Goal: Check status: Check status

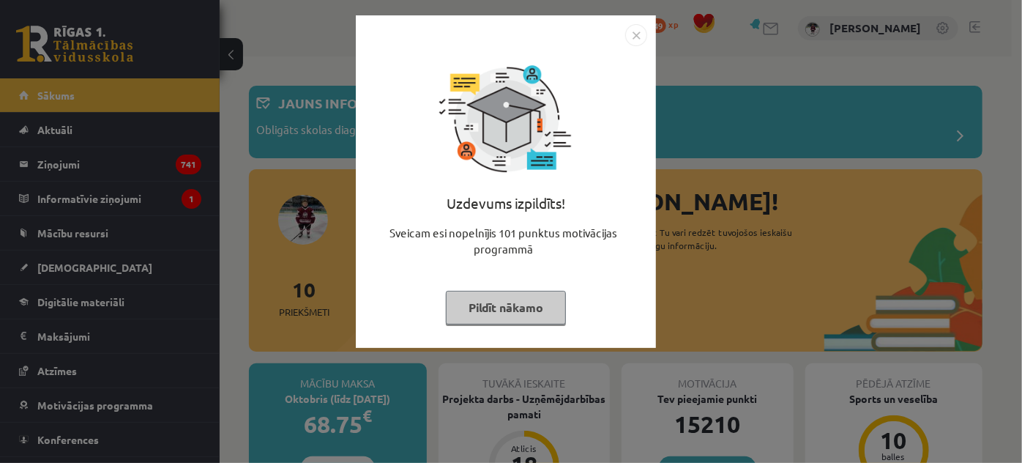
click at [636, 37] on img "Close" at bounding box center [636, 35] width 22 height 22
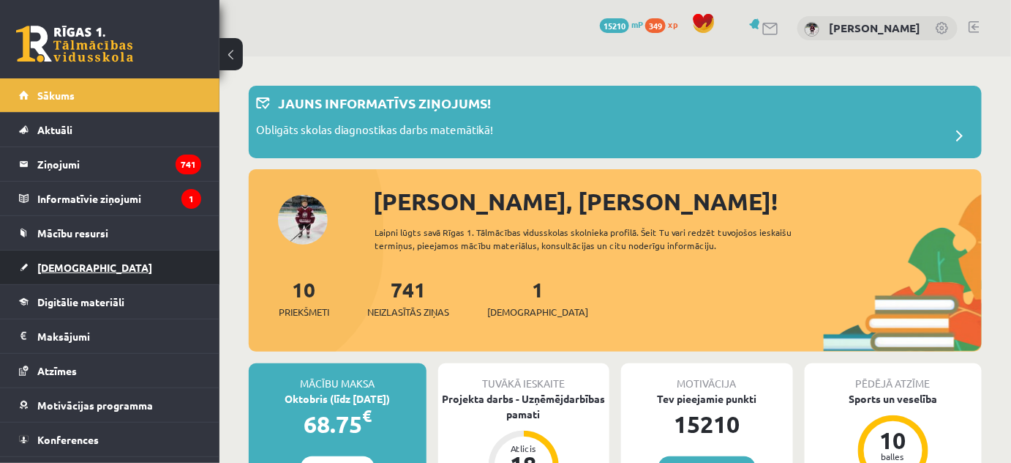
click at [71, 267] on span "[DEMOGRAPHIC_DATA]" at bounding box center [94, 267] width 115 height 13
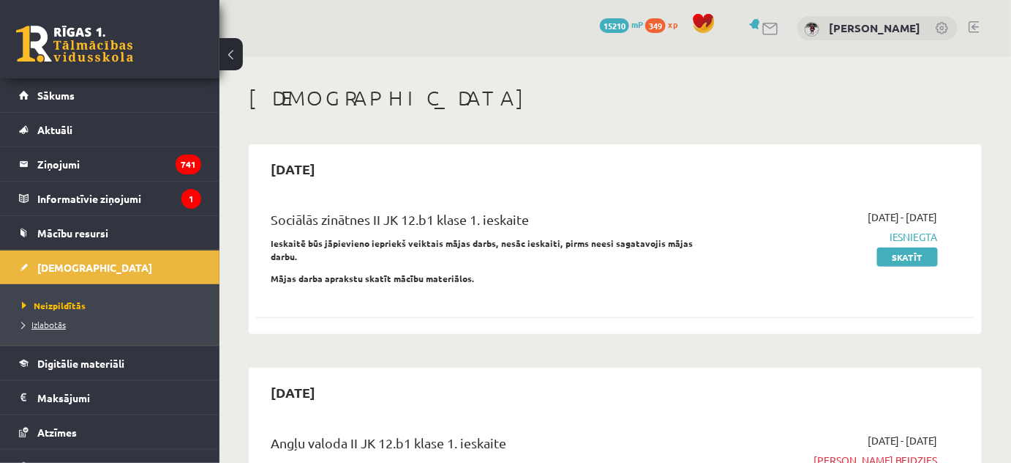
click at [54, 319] on span "Izlabotās" at bounding box center [44, 324] width 44 height 12
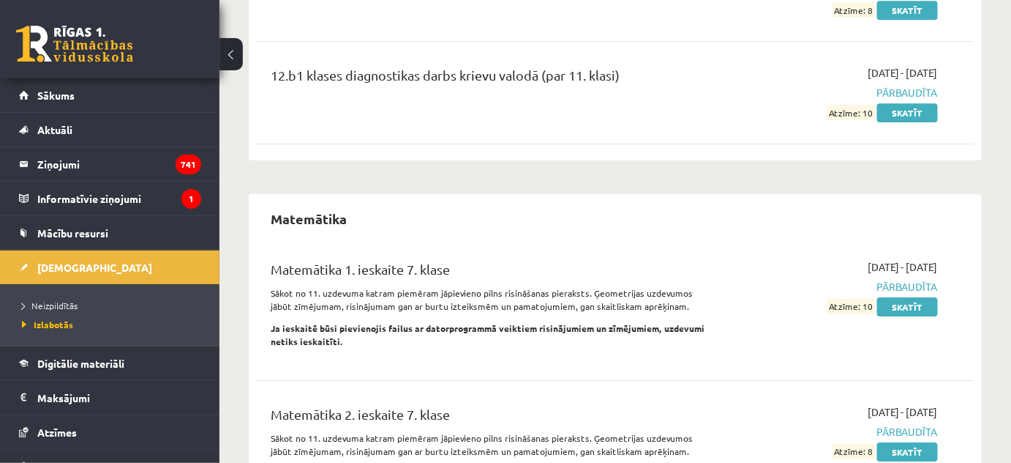
scroll to position [7095, 0]
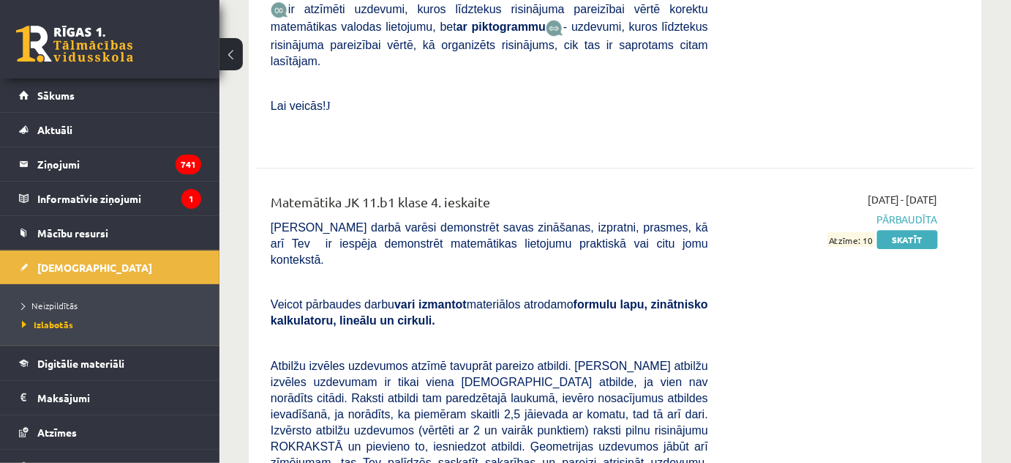
scroll to position [14368, 0]
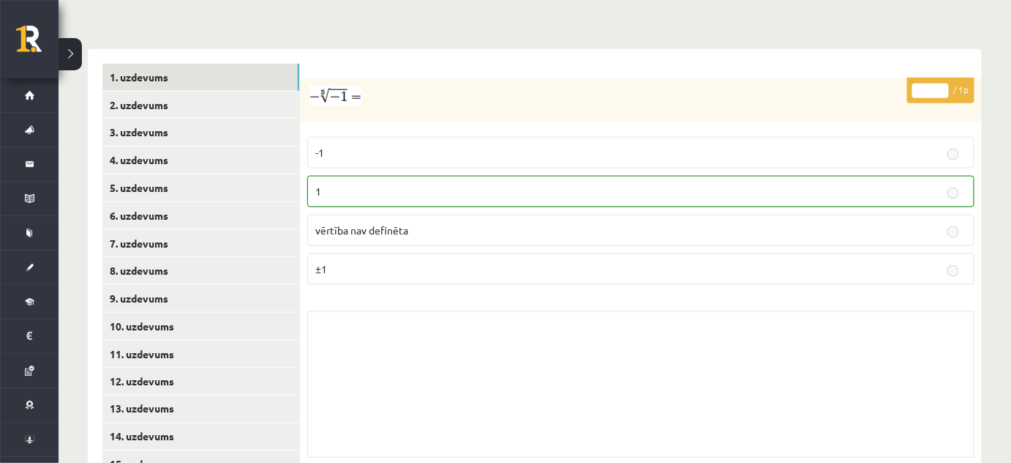
scroll to position [600, 0]
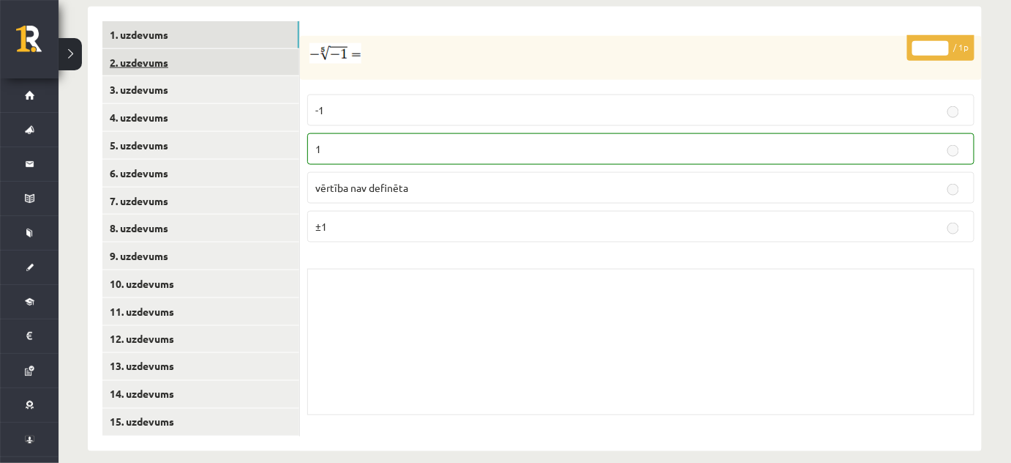
click at [154, 49] on link "2. uzdevums" at bounding box center [200, 62] width 197 height 27
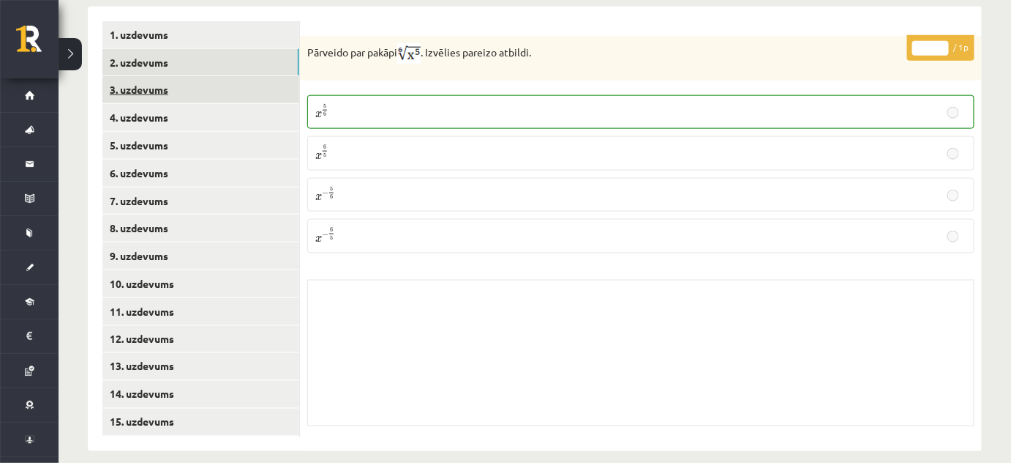
click at [152, 76] on link "3. uzdevums" at bounding box center [200, 89] width 197 height 27
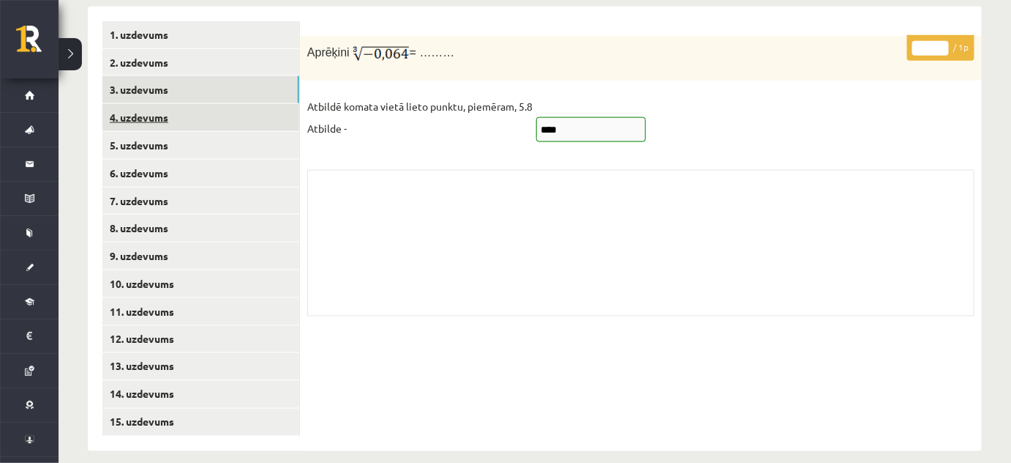
click at [148, 104] on link "4. uzdevums" at bounding box center [200, 117] width 197 height 27
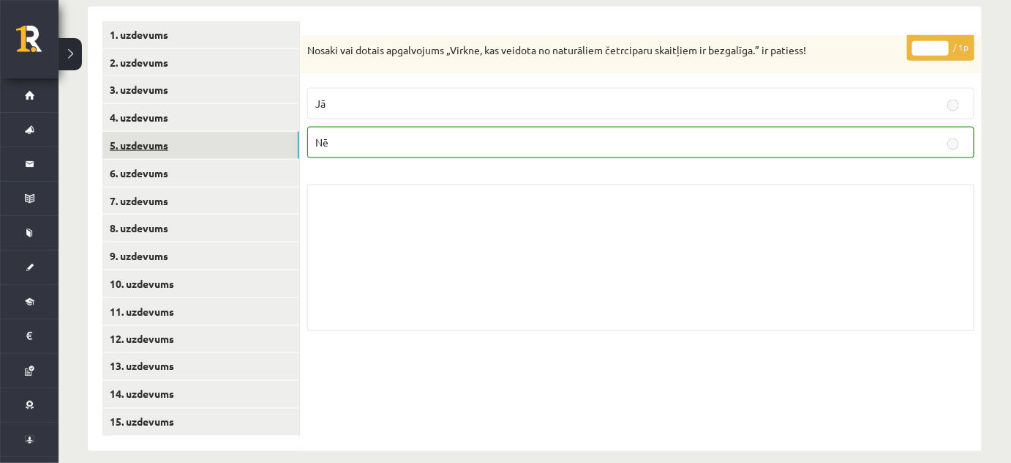
click at [149, 132] on link "5. uzdevums" at bounding box center [200, 145] width 197 height 27
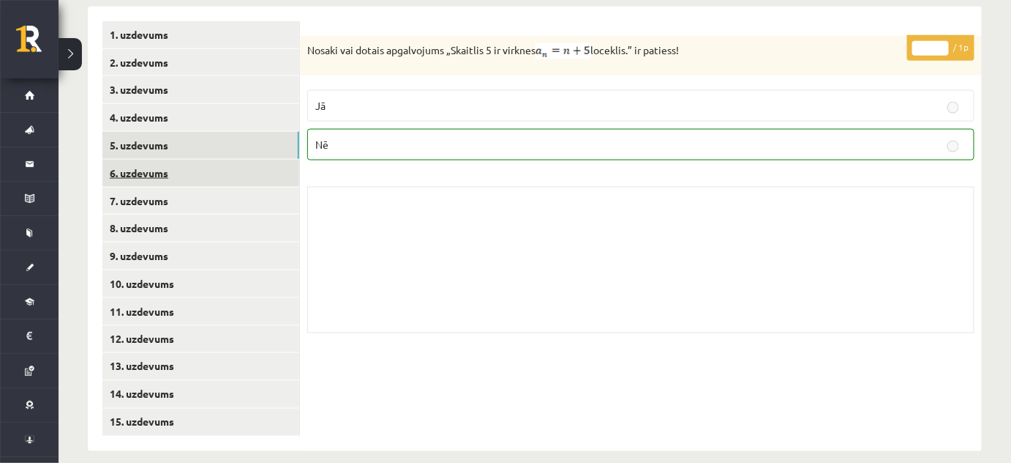
click at [152, 160] on link "6. uzdevums" at bounding box center [200, 173] width 197 height 27
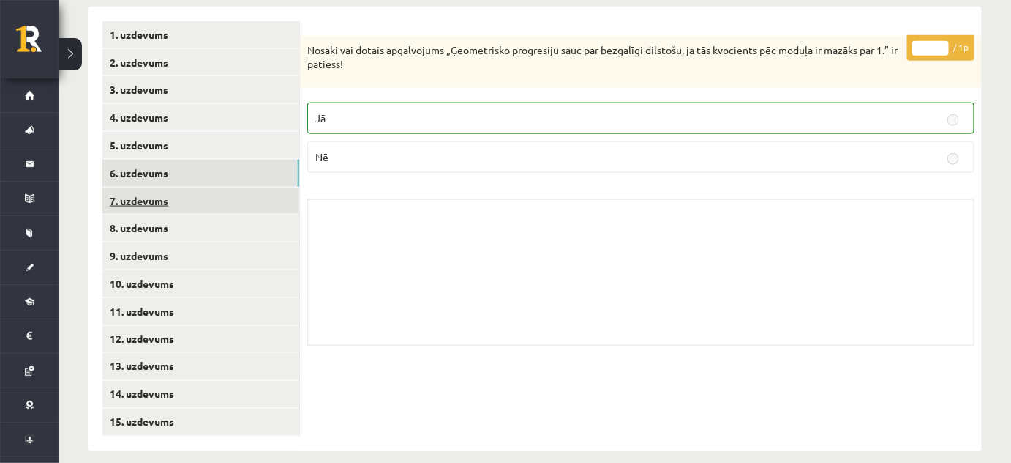
click at [152, 187] on link "7. uzdevums" at bounding box center [200, 200] width 197 height 27
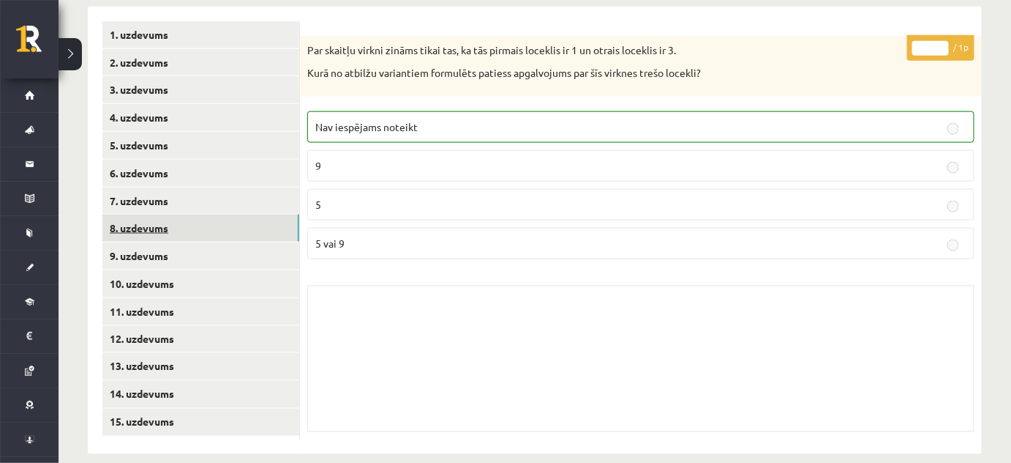
click at [151, 214] on link "8. uzdevums" at bounding box center [200, 227] width 197 height 27
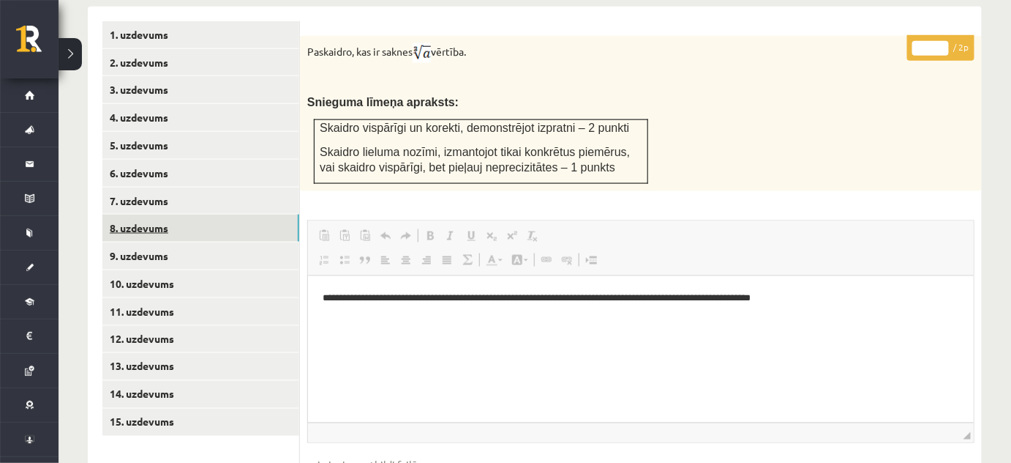
scroll to position [0, 0]
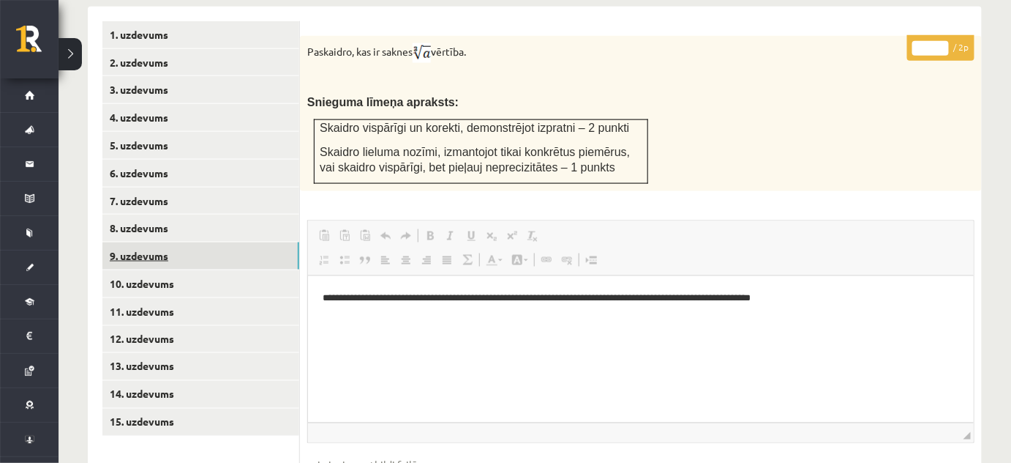
click at [148, 242] on link "9. uzdevums" at bounding box center [200, 255] width 197 height 27
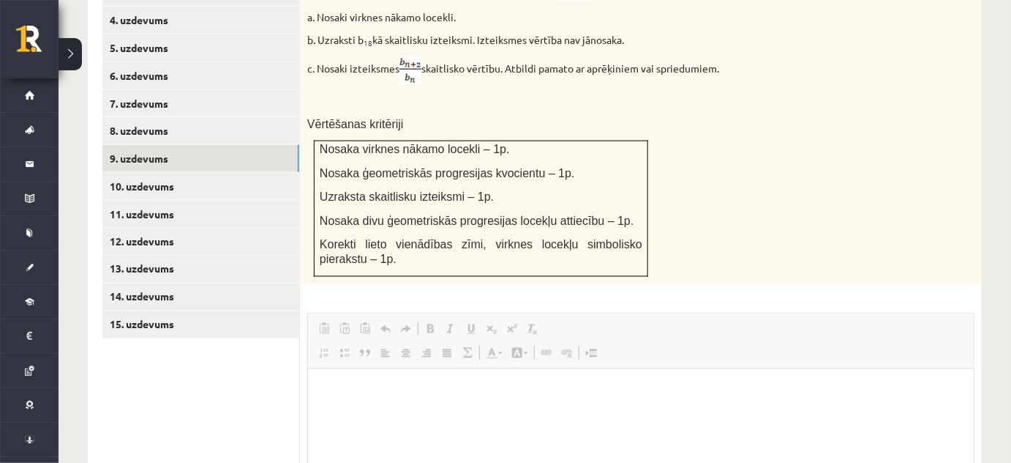
scroll to position [671, 0]
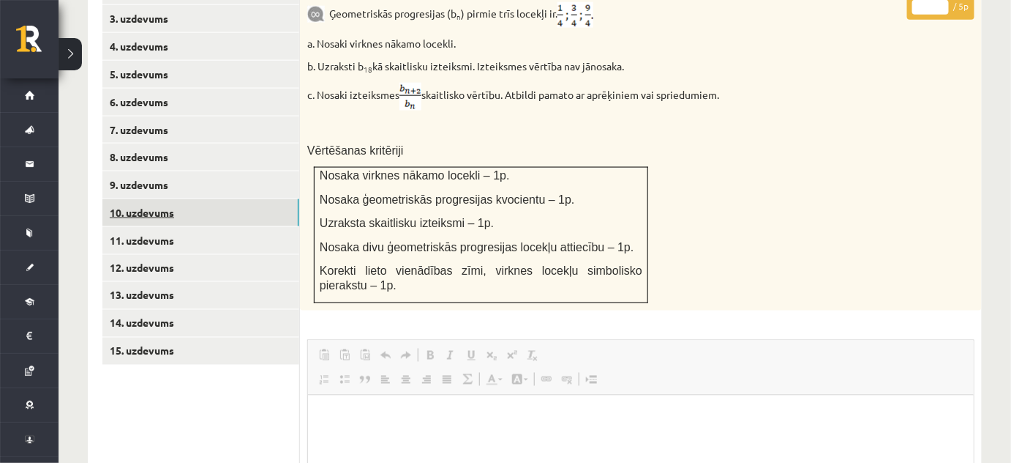
click at [163, 199] on link "10. uzdevums" at bounding box center [200, 212] width 197 height 27
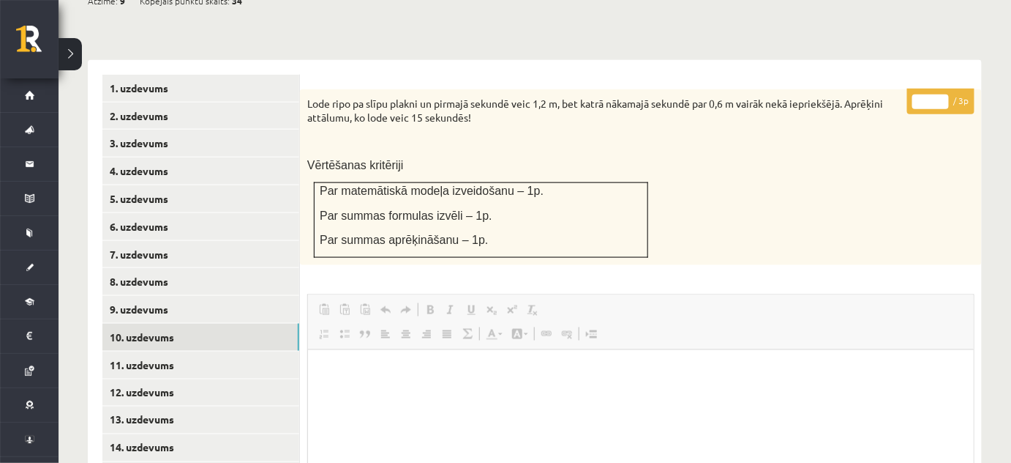
scroll to position [476, 0]
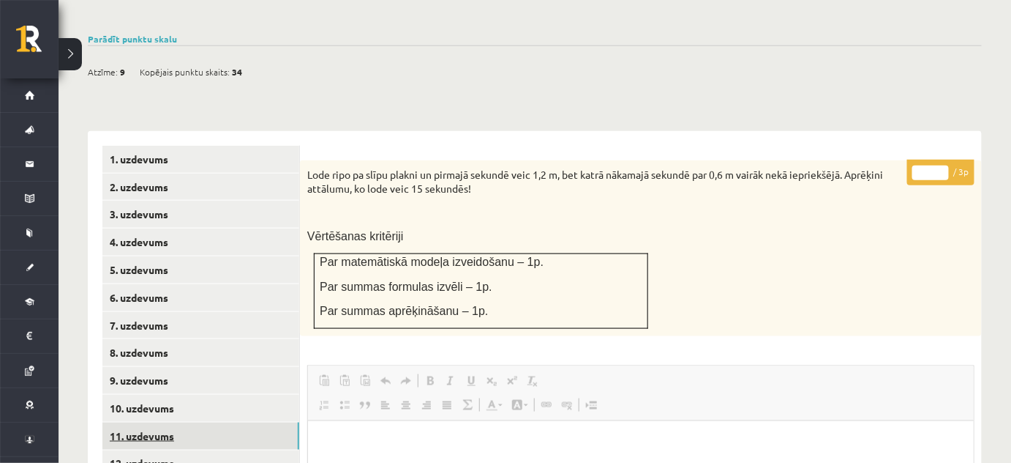
click at [157, 422] on link "11. uzdevums" at bounding box center [200, 435] width 197 height 27
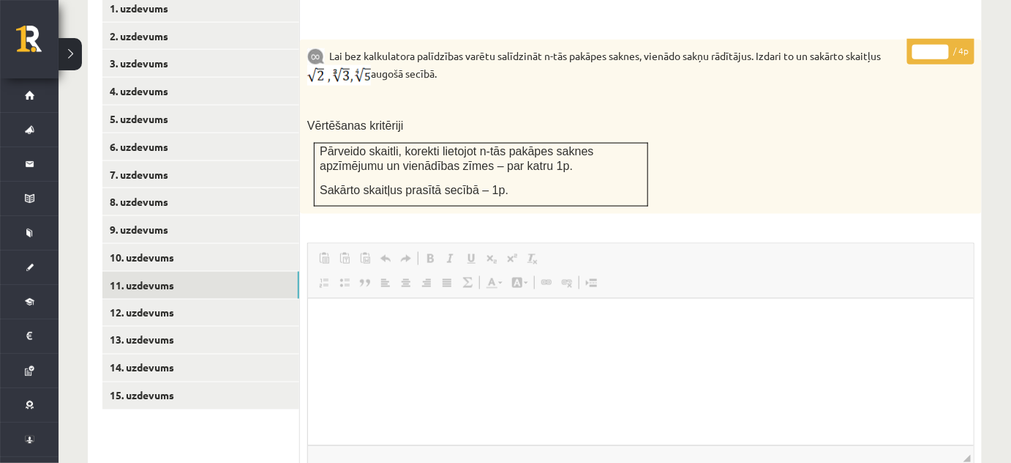
scroll to position [644, 0]
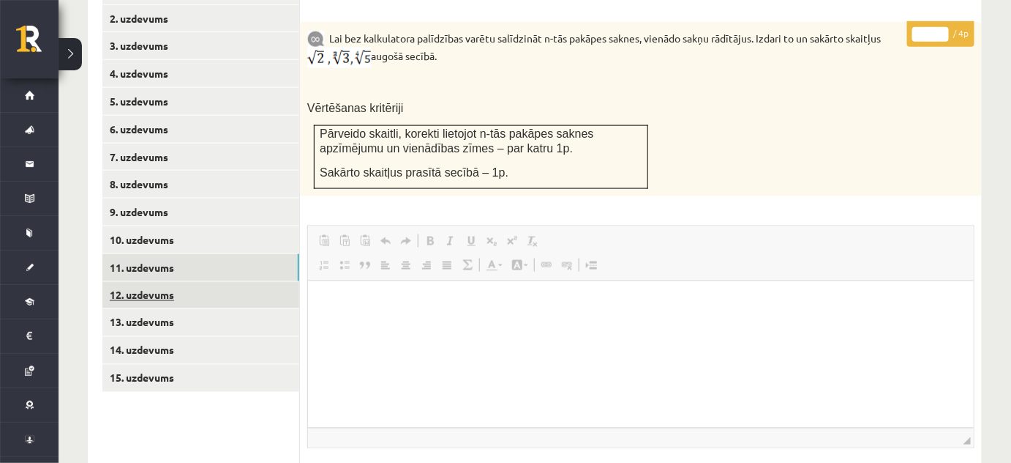
click at [174, 282] on link "12. uzdevums" at bounding box center [200, 295] width 197 height 27
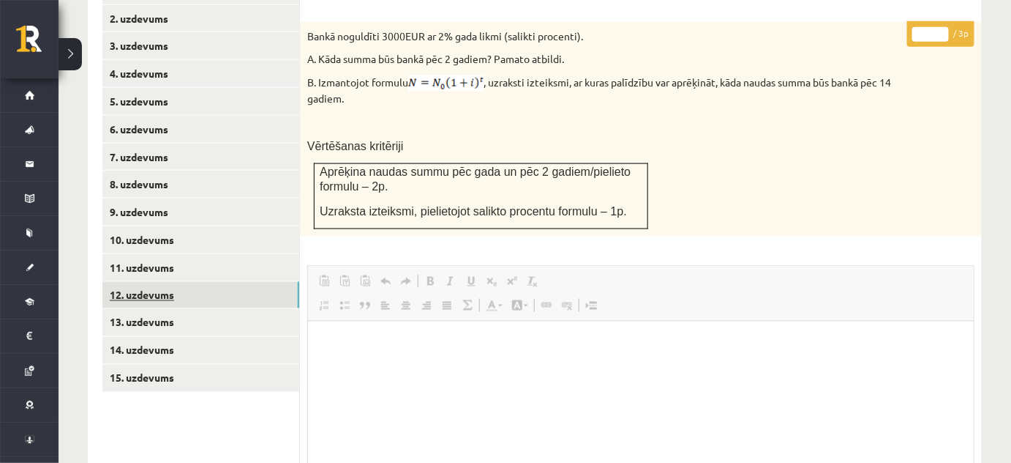
scroll to position [0, 0]
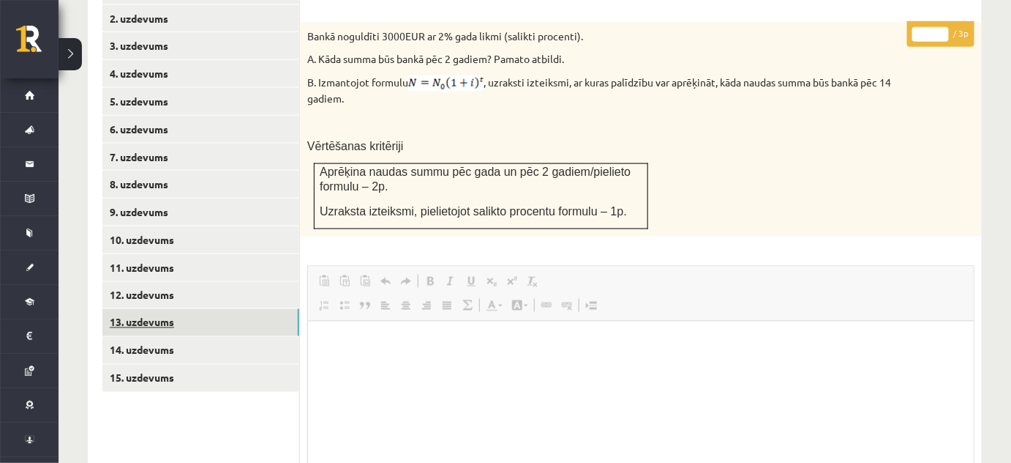
click at [162, 309] on link "13. uzdevums" at bounding box center [200, 322] width 197 height 27
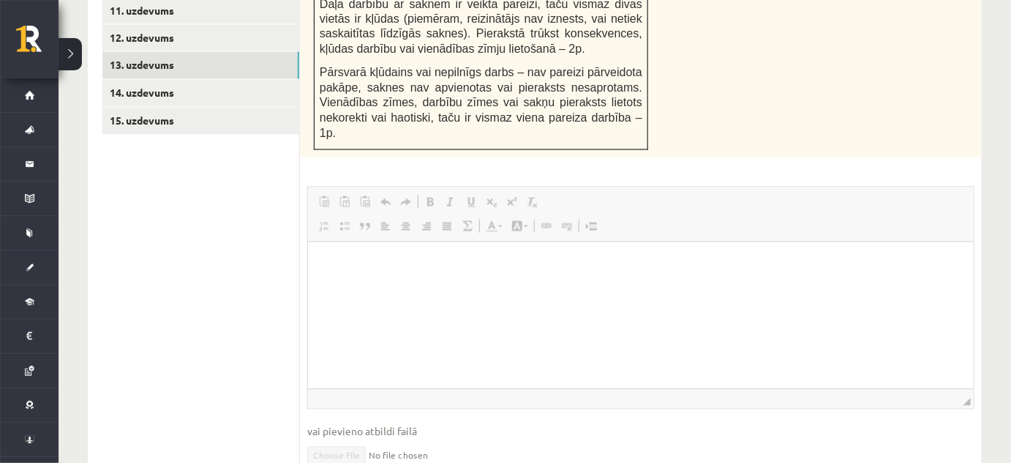
scroll to position [892, 0]
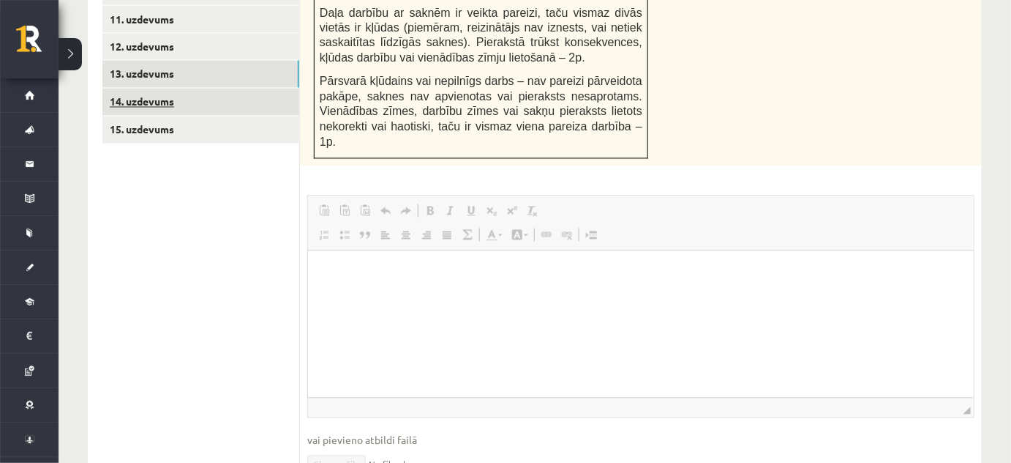
click at [158, 89] on link "14. uzdevums" at bounding box center [200, 102] width 197 height 27
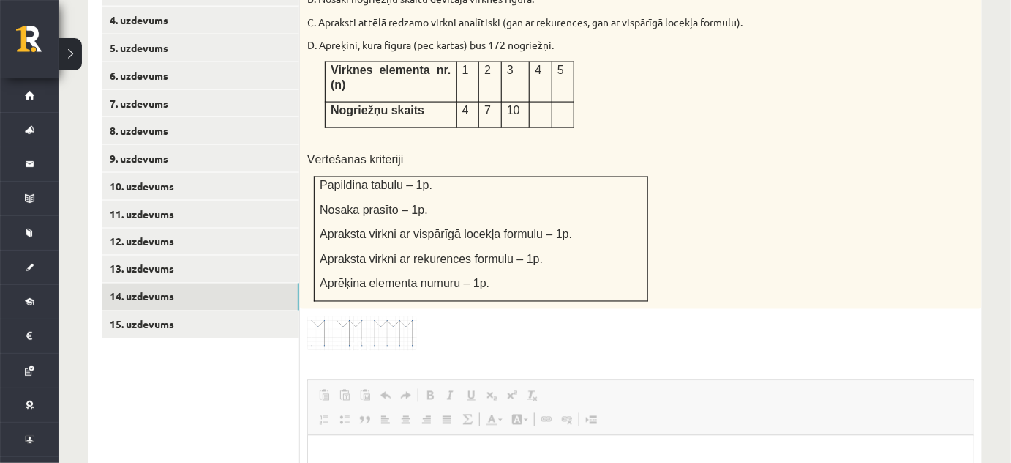
scroll to position [724, 0]
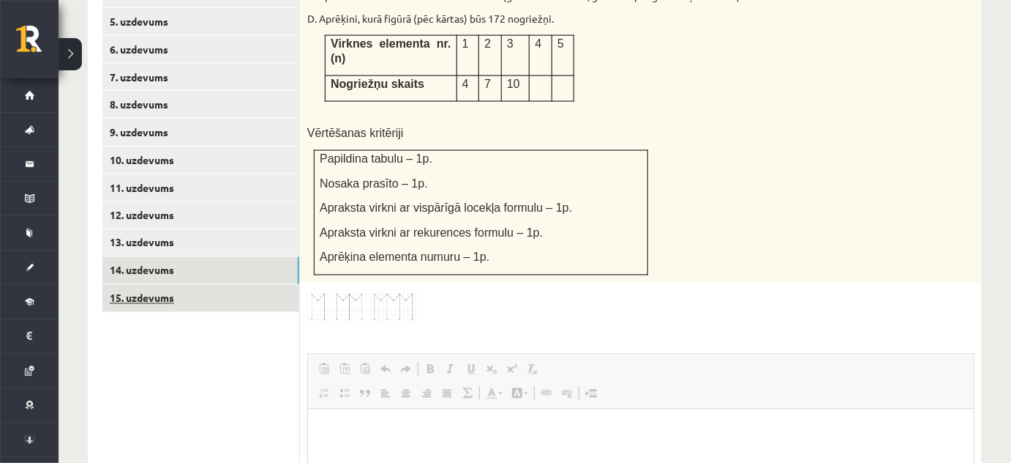
click at [155, 285] on link "15. uzdevums" at bounding box center [200, 298] width 197 height 27
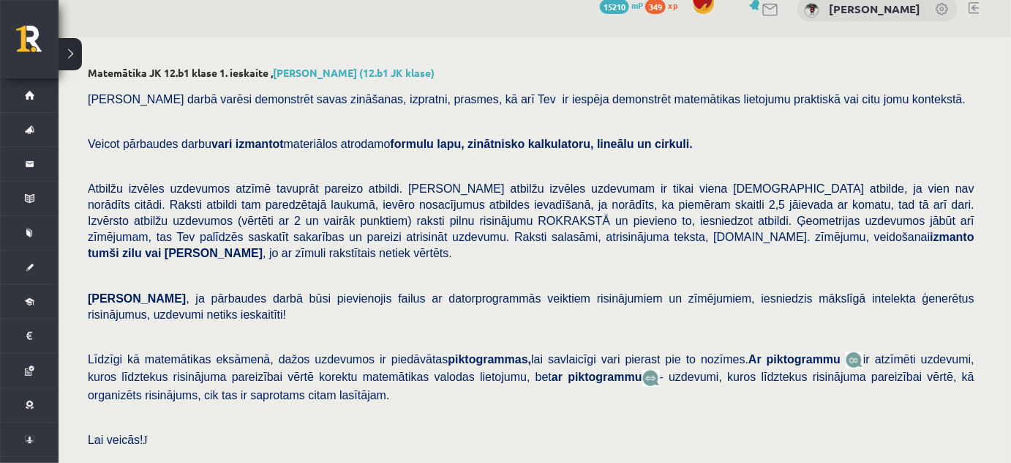
scroll to position [0, 0]
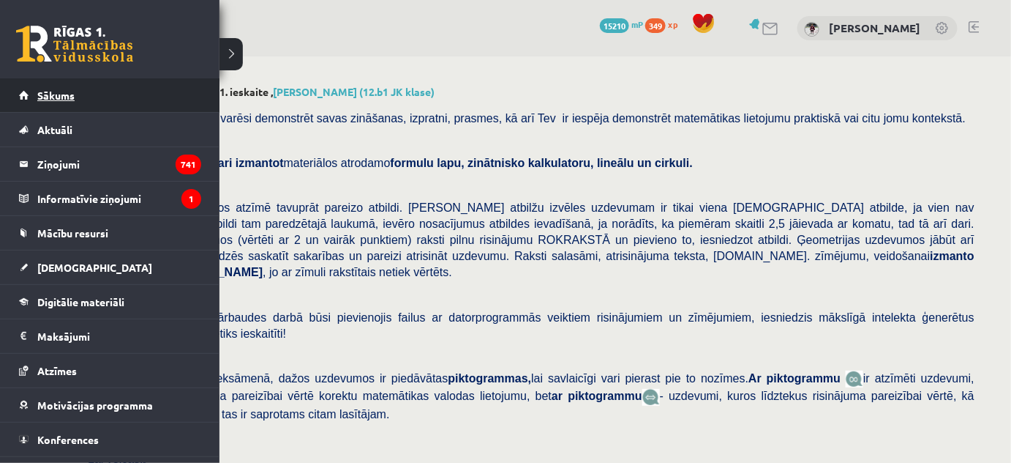
click at [64, 94] on span "Sākums" at bounding box center [55, 95] width 37 height 13
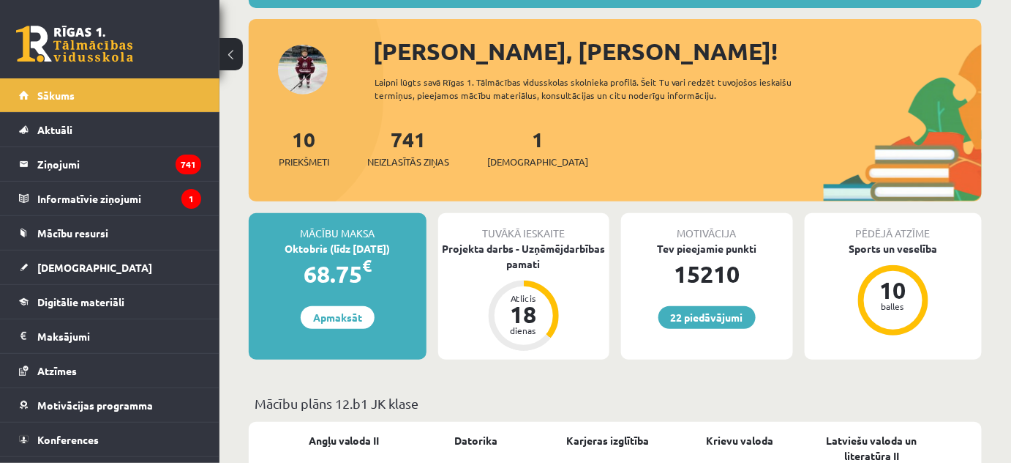
scroll to position [168, 0]
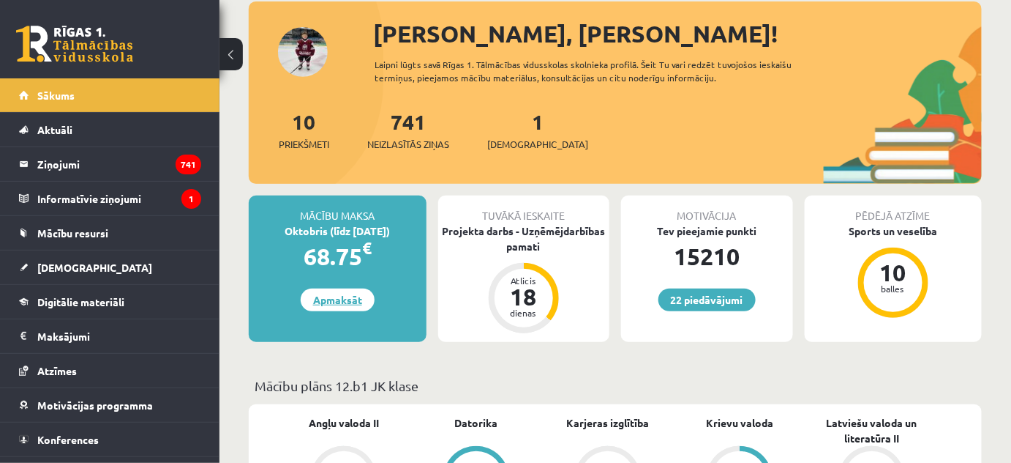
click at [349, 295] on link "Apmaksāt" at bounding box center [338, 299] width 74 height 23
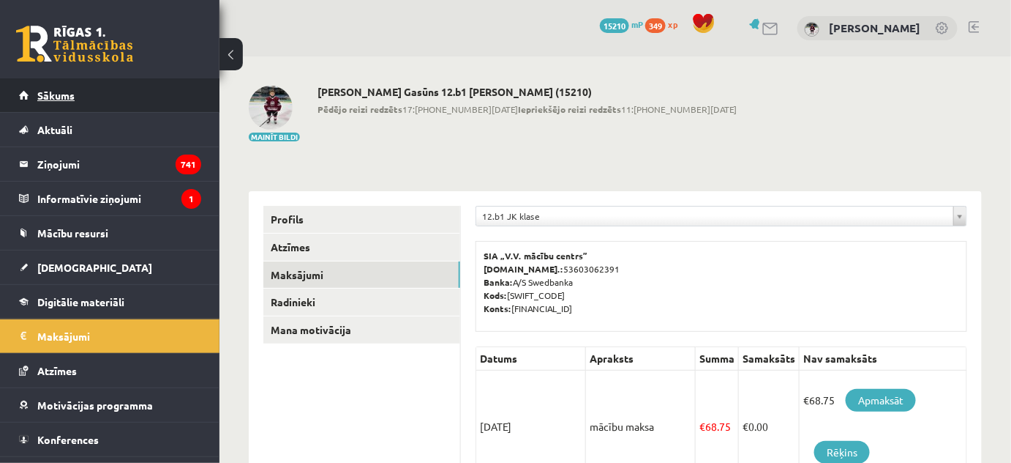
click at [68, 97] on span "Sākums" at bounding box center [55, 95] width 37 height 13
